Goal: Information Seeking & Learning: Learn about a topic

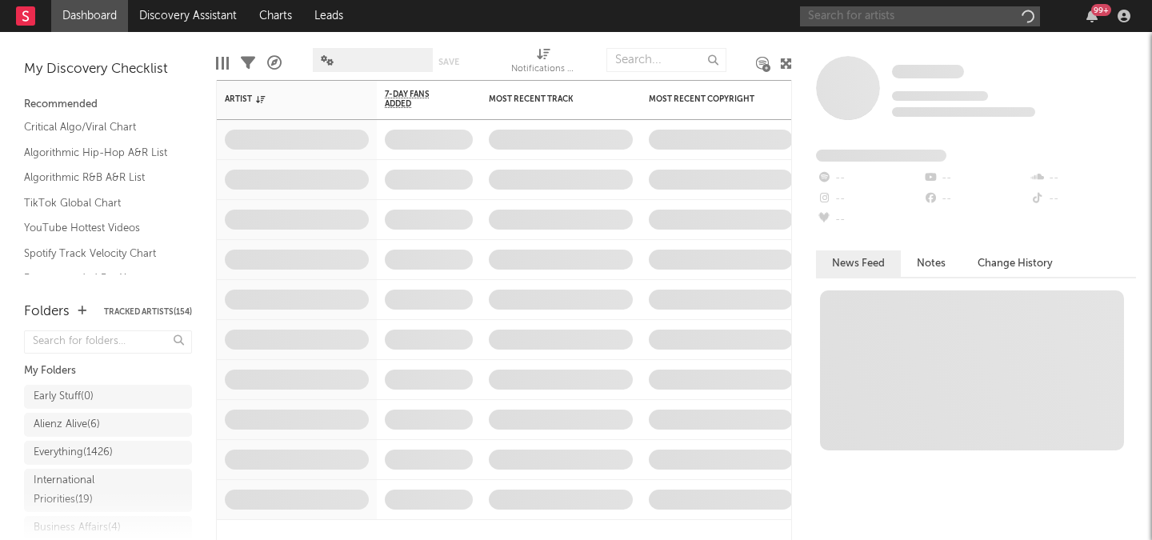
click at [845, 14] on input "text" at bounding box center [920, 16] width 240 height 20
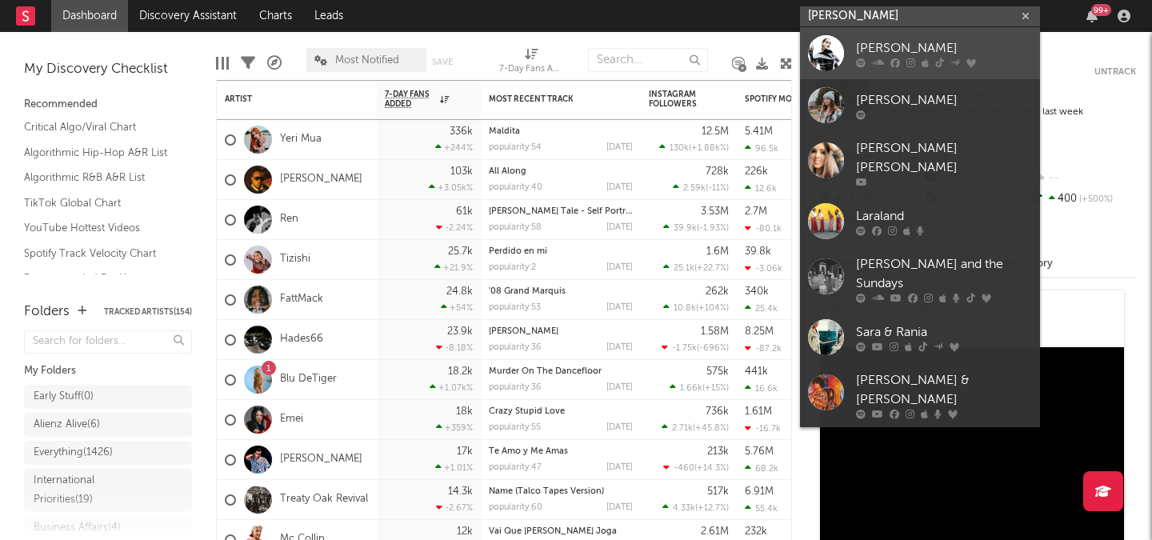
type input "[PERSON_NAME]"
click at [891, 32] on link "[PERSON_NAME]" at bounding box center [920, 53] width 240 height 52
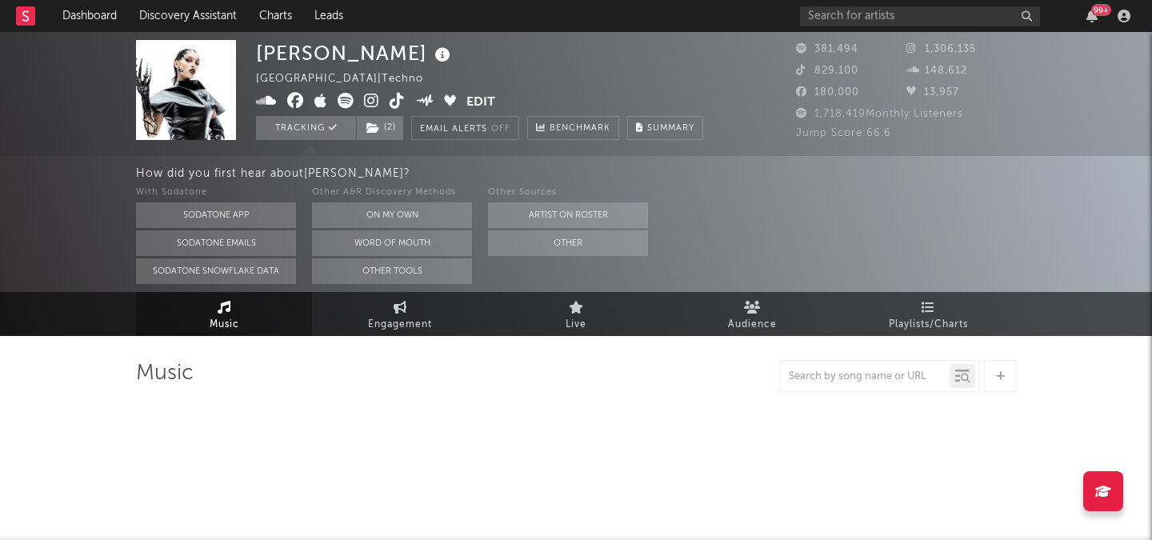
select select "6m"
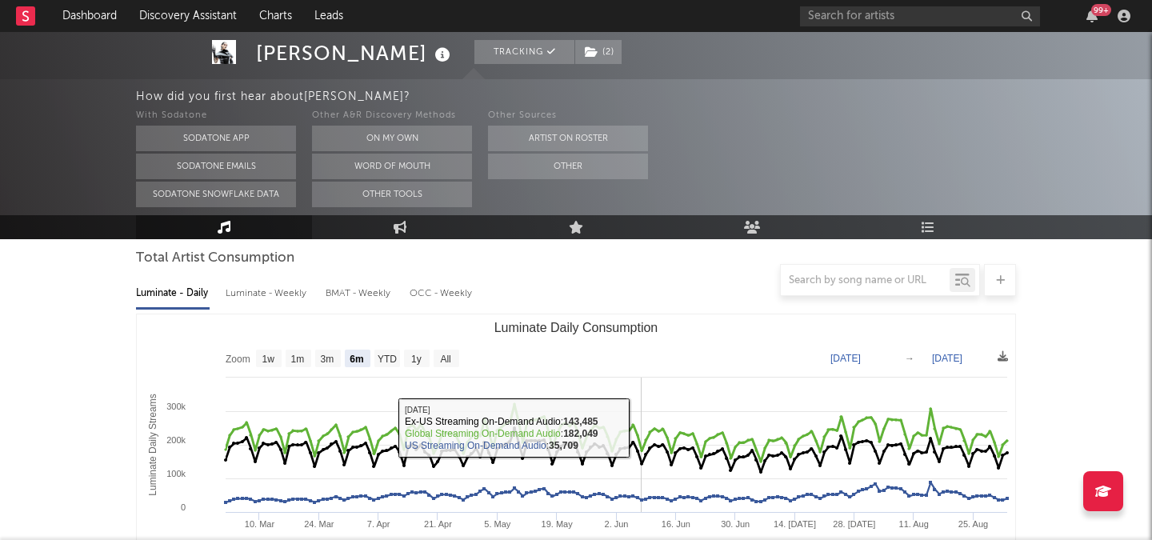
scroll to position [157, 0]
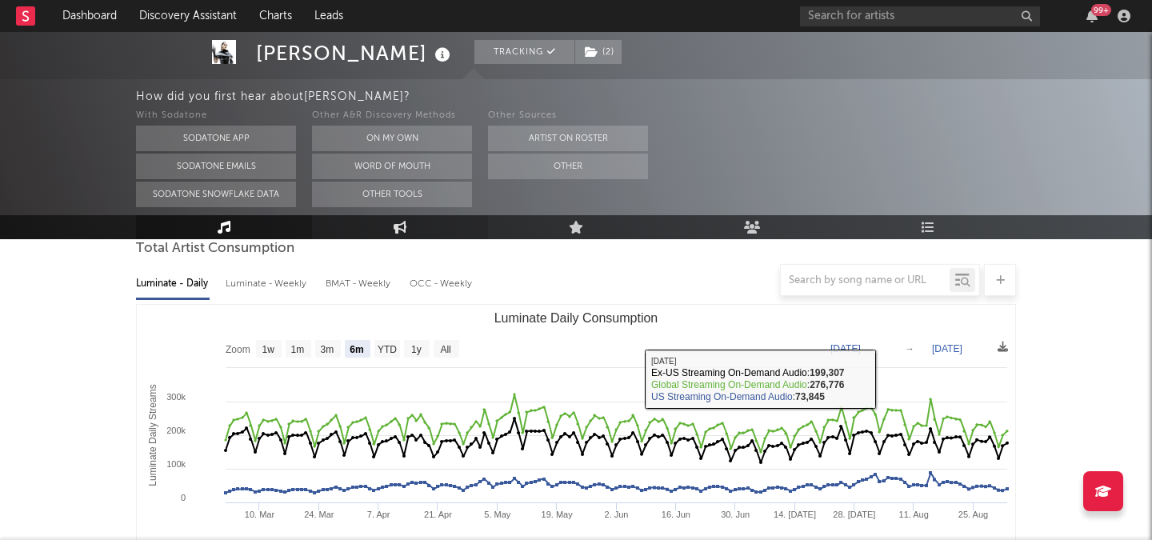
click at [418, 227] on link "Engagement" at bounding box center [400, 227] width 176 height 24
select select "1w"
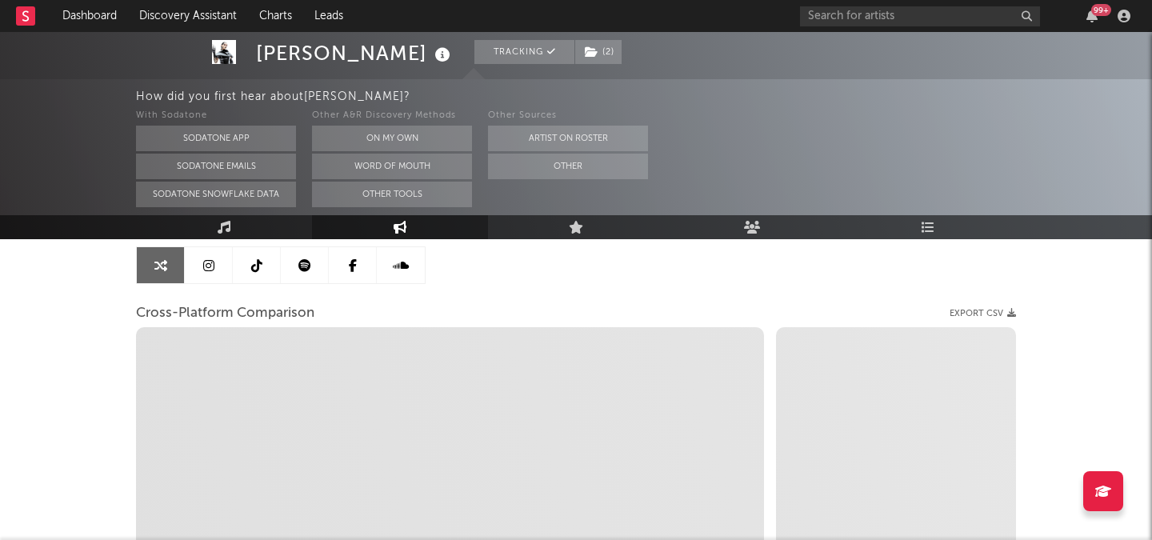
select select "1m"
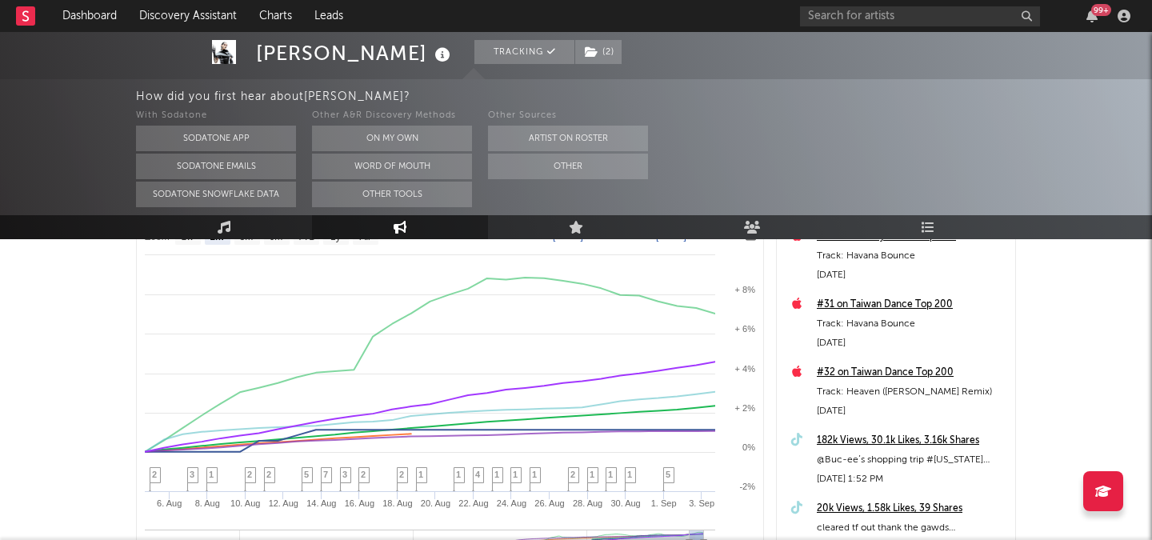
scroll to position [312, 0]
